Goal: Transaction & Acquisition: Download file/media

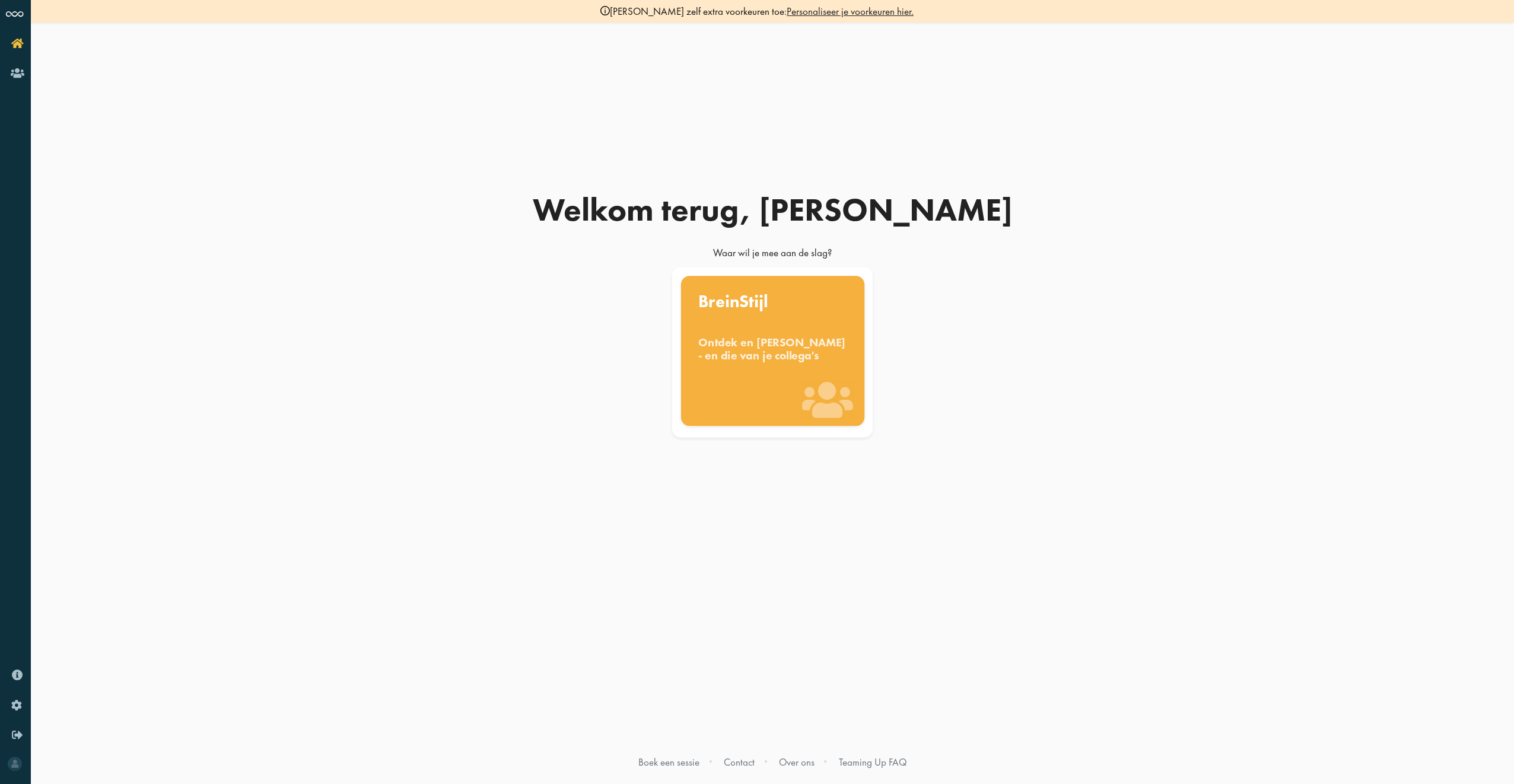
click at [770, 338] on div "Ontdek en benut jouw denkstijl - en die van je collega's" at bounding box center [772, 348] width 149 height 26
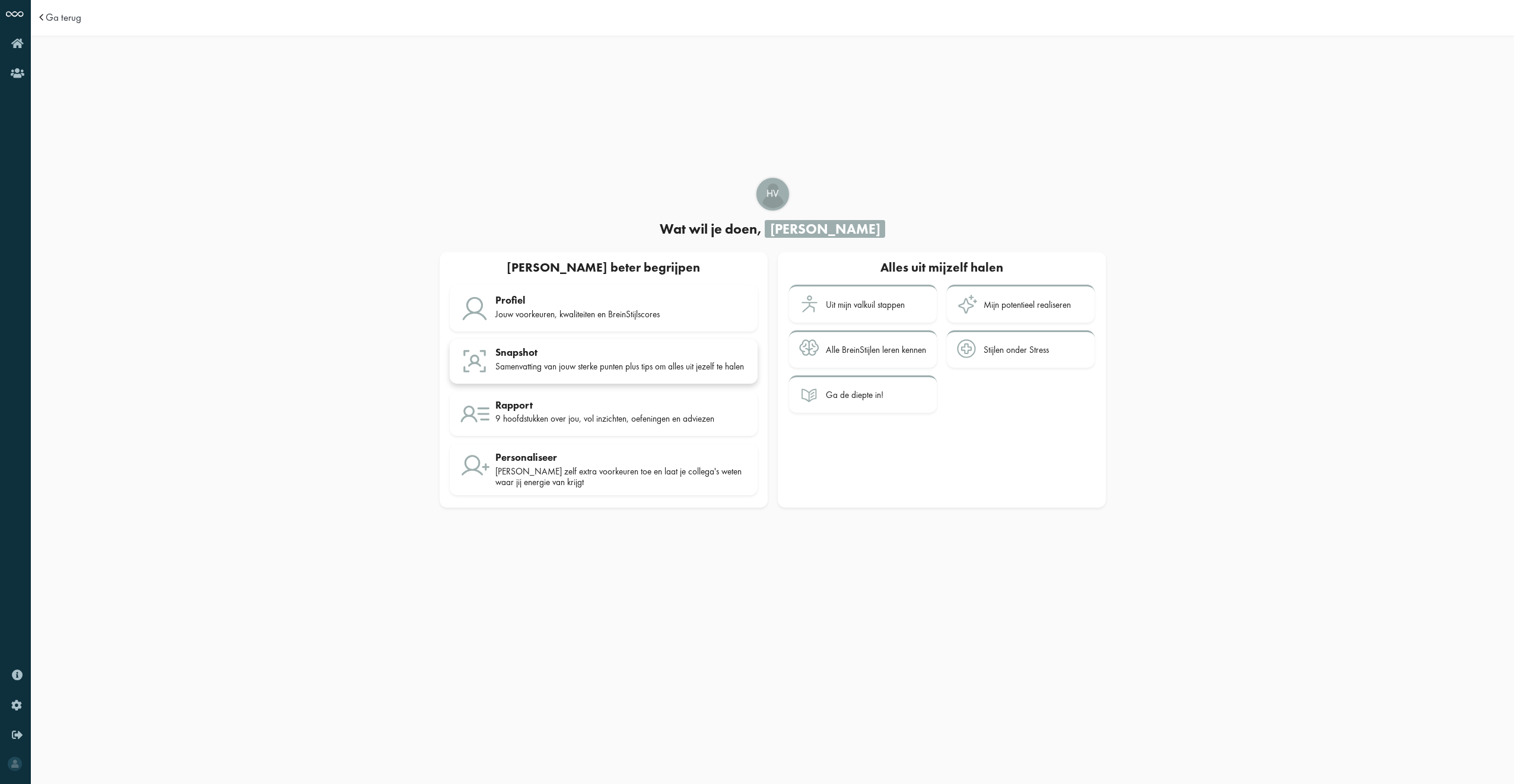
click at [634, 363] on div "Samenvatting van jouw sterke punten plus tips om alles uit jezelf te halen" at bounding box center [622, 366] width 252 height 11
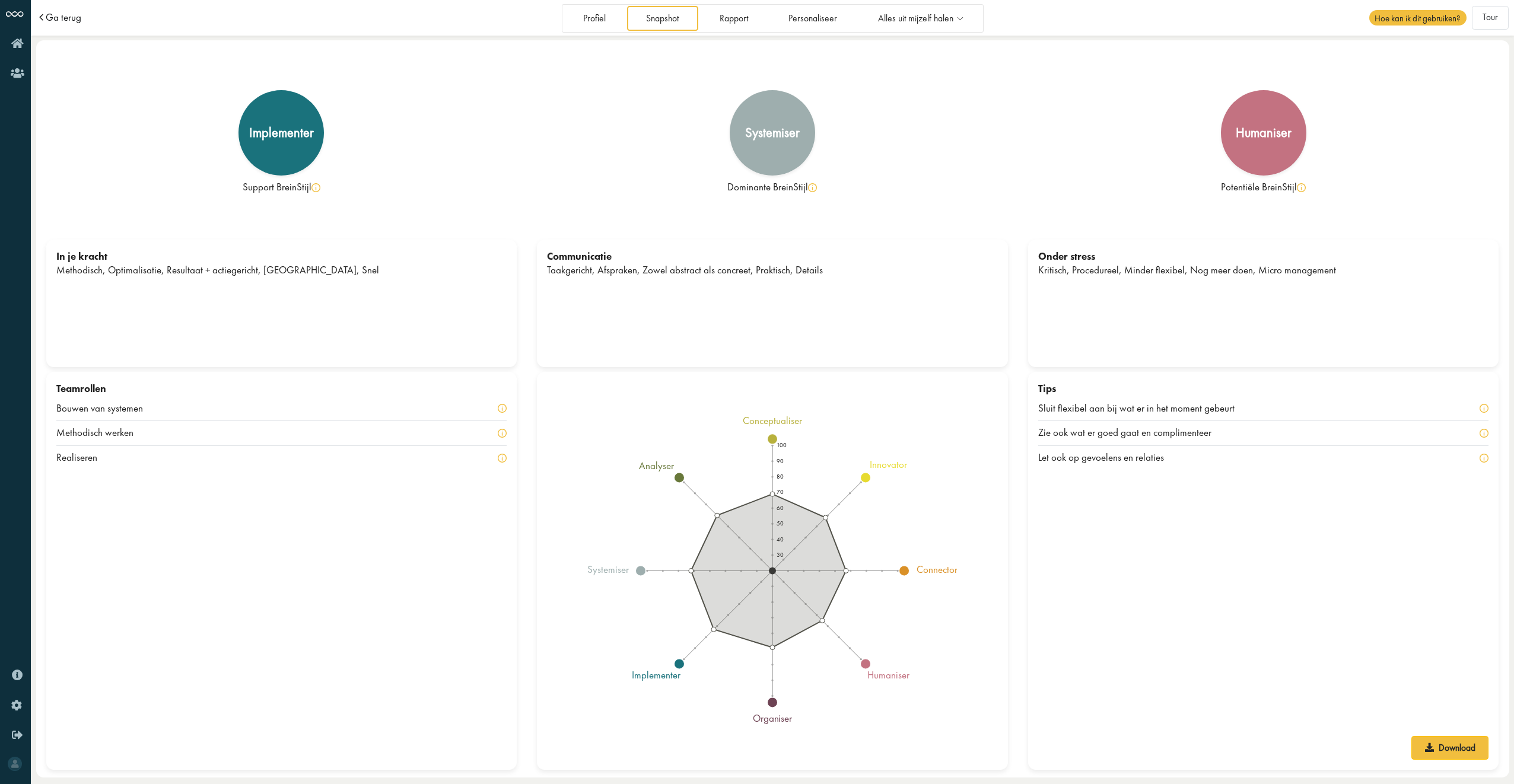
click at [57, 13] on span "Ga terug" at bounding box center [63, 18] width 36 height 10
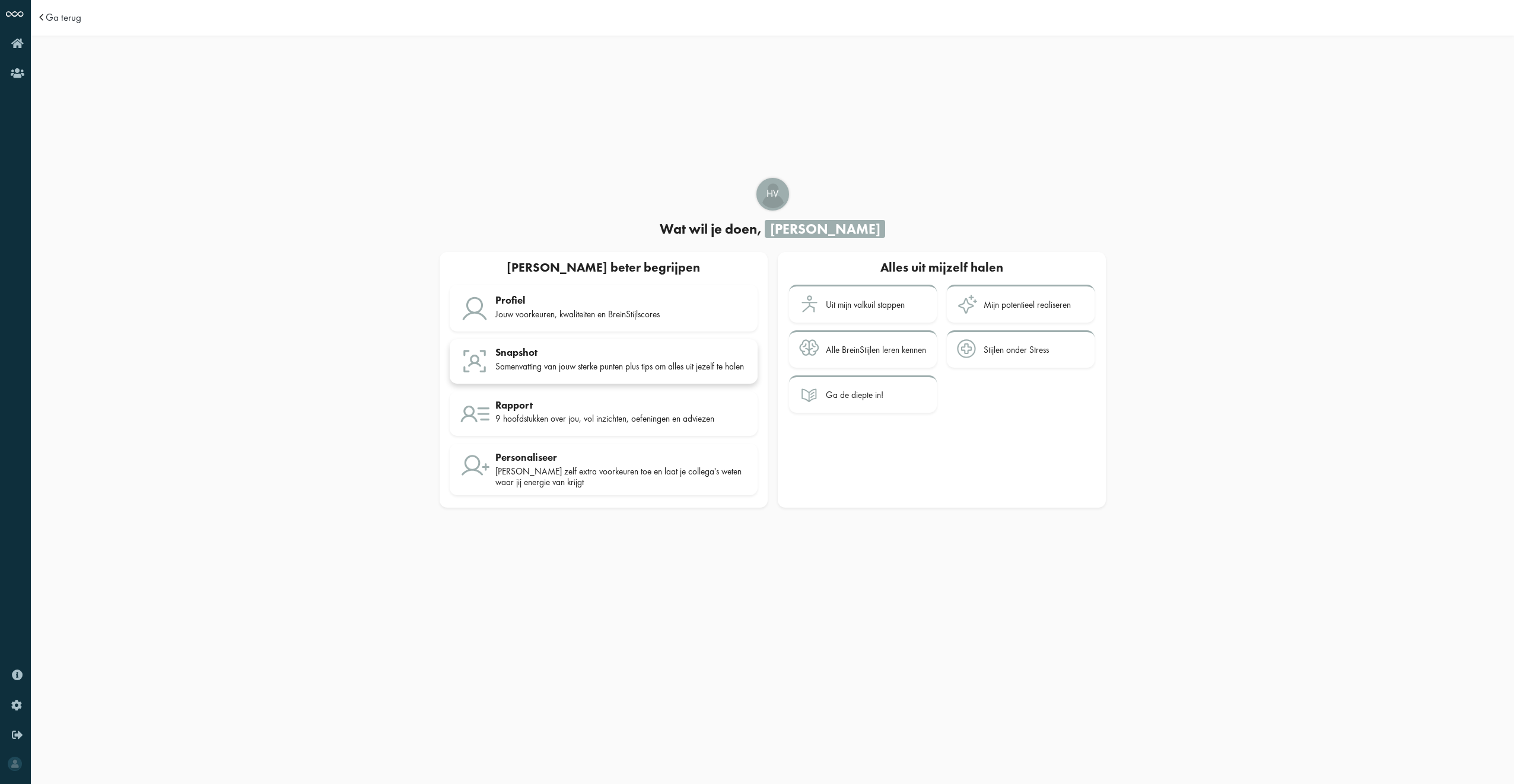
drag, startPoint x: 516, startPoint y: 347, endPoint x: 884, endPoint y: 507, distance: 401.3
click at [517, 346] on div "Snapshot" at bounding box center [622, 352] width 252 height 12
click at [510, 416] on div "Rapport 9 hoofdstukken over jou, vol inzichten, oefeningen en adviezen" at bounding box center [622, 414] width 252 height 29
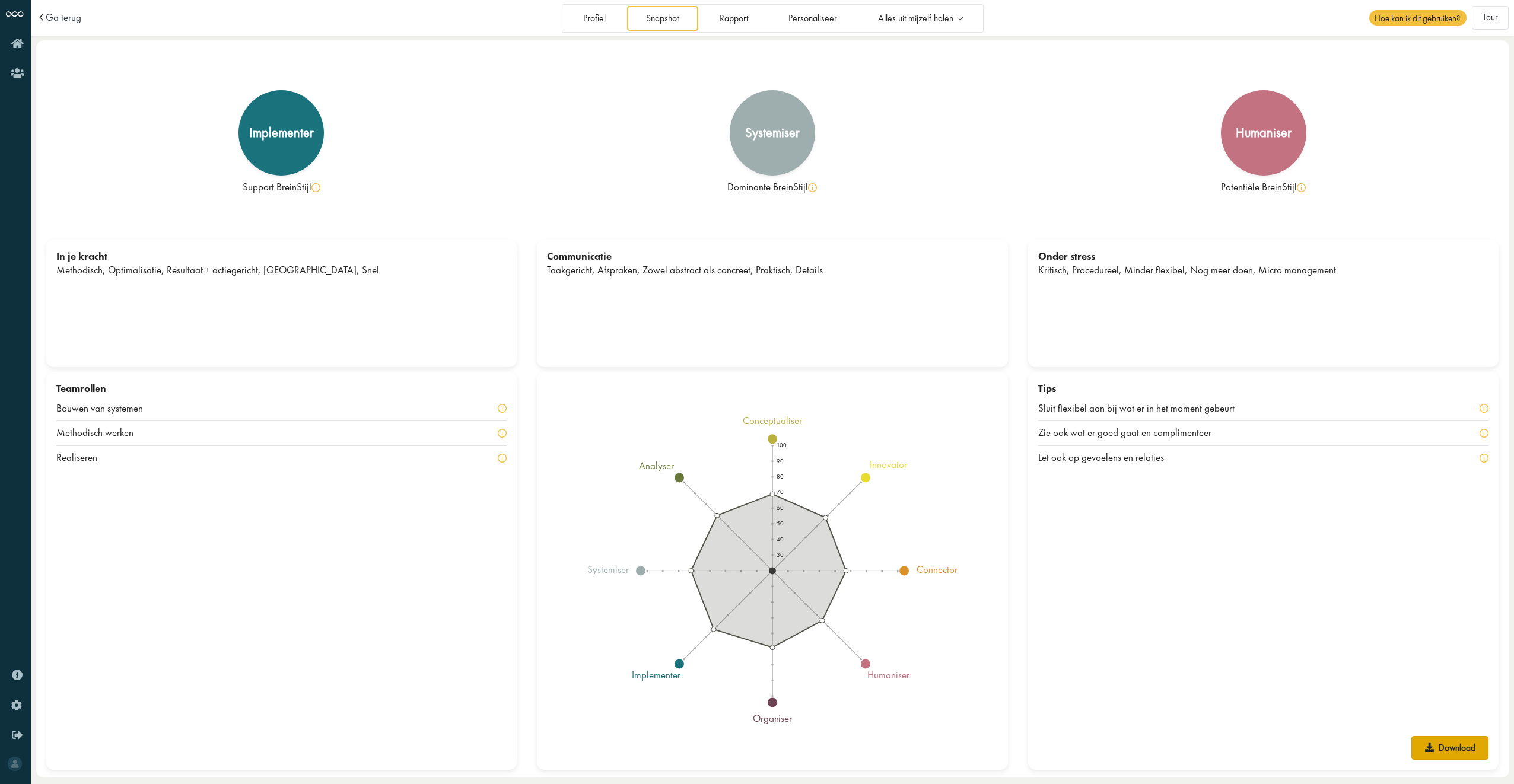
click at [1462, 745] on link "Download" at bounding box center [1450, 748] width 77 height 24
click at [1316, 498] on div "Tips Sluit flexibel aan bij wat er in het moment gebeurt Zie ook wat er goed ga…" at bounding box center [1264, 571] width 471 height 398
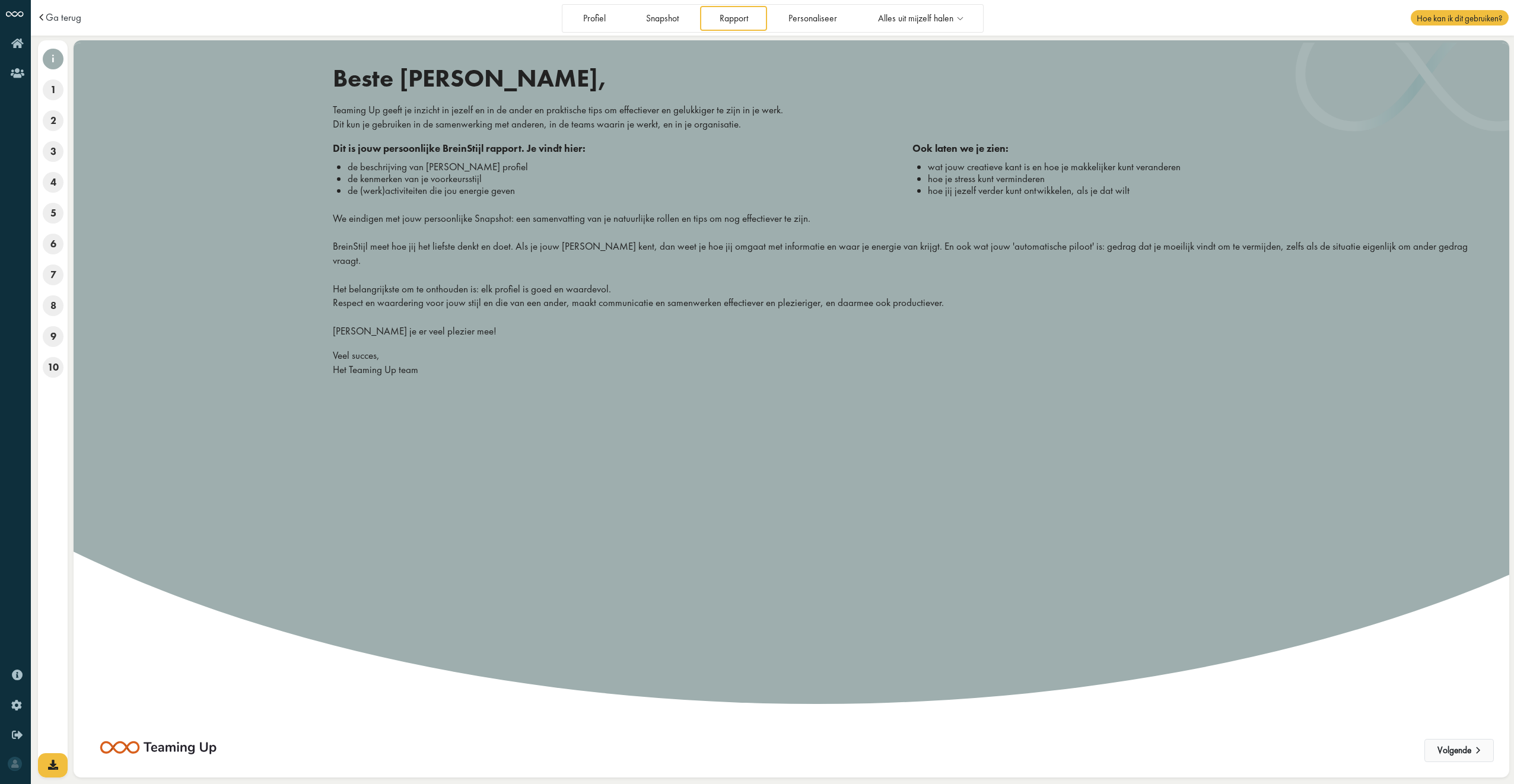
click at [1461, 745] on button "Volgende" at bounding box center [1459, 751] width 69 height 24
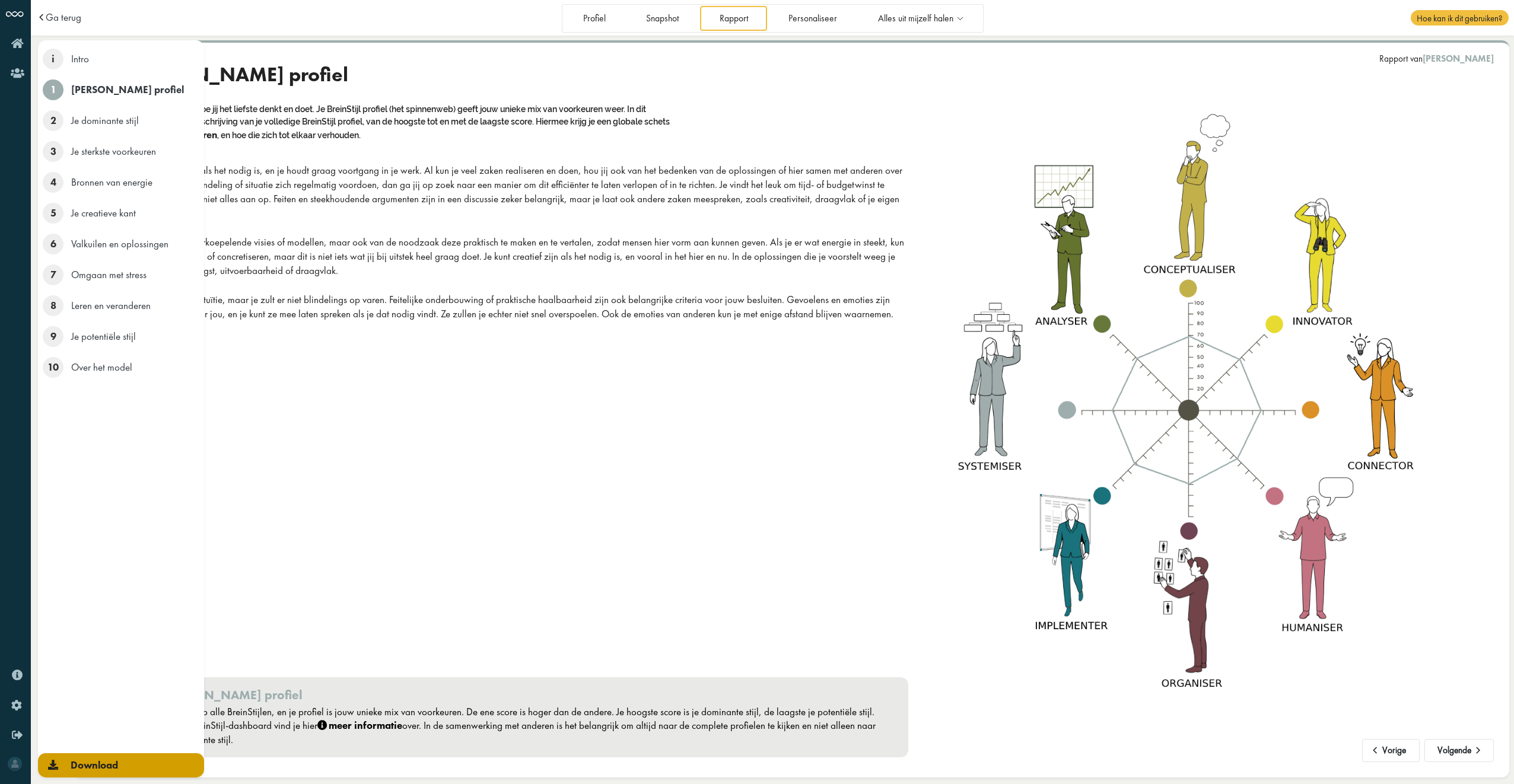
click at [52, 758] on link "Download" at bounding box center [121, 765] width 166 height 25
click at [97, 762] on span "Download" at bounding box center [95, 765] width 48 height 13
click at [97, 764] on span "Download" at bounding box center [95, 765] width 48 height 13
